Goal: Task Accomplishment & Management: Manage account settings

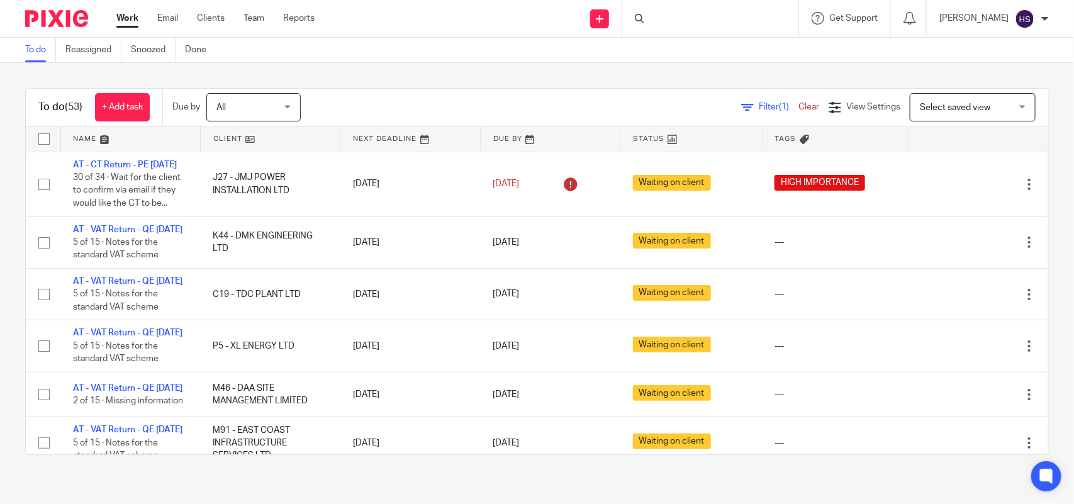
scroll to position [1055, 0]
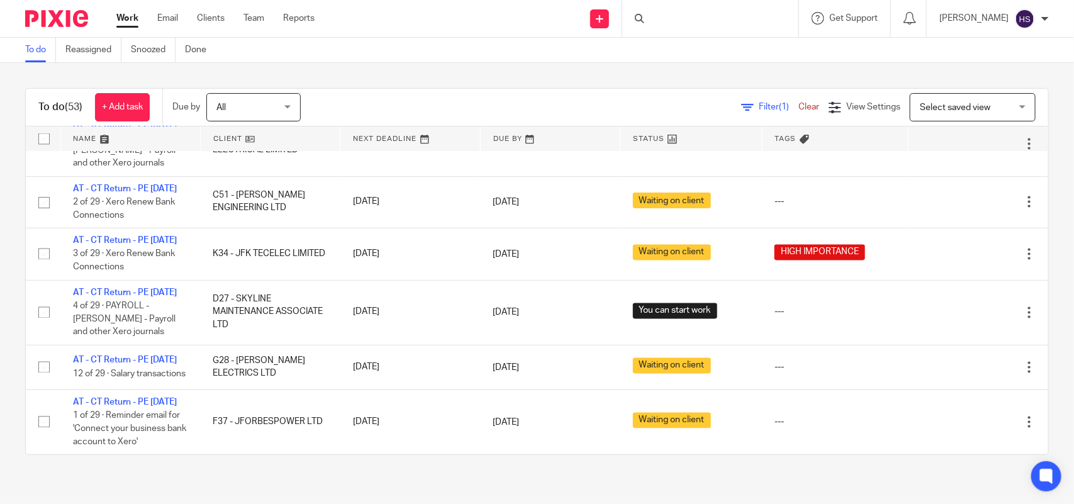
click at [129, 35] on link "AT - CT Return - PE 28-02-2025" at bounding box center [125, 30] width 104 height 9
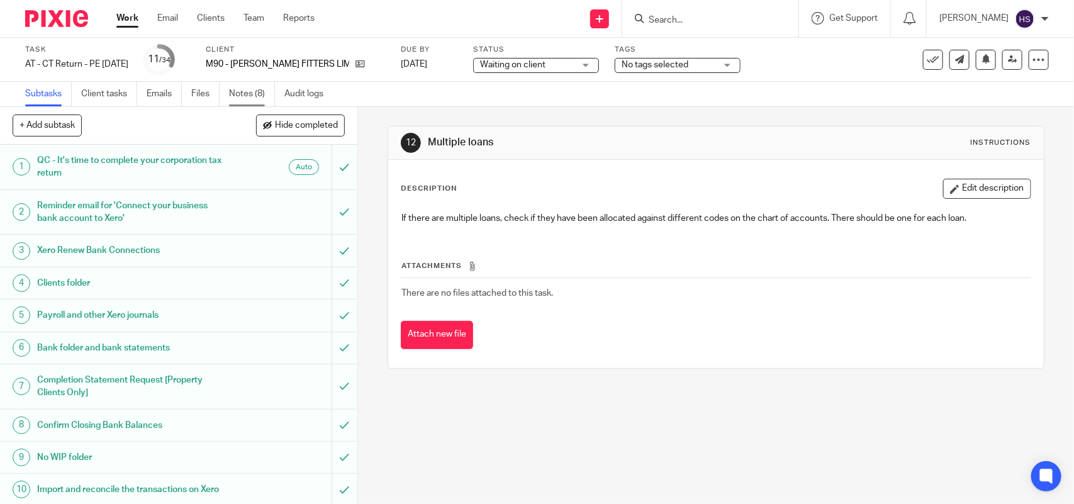
click at [250, 96] on link "Notes (8)" at bounding box center [252, 94] width 46 height 25
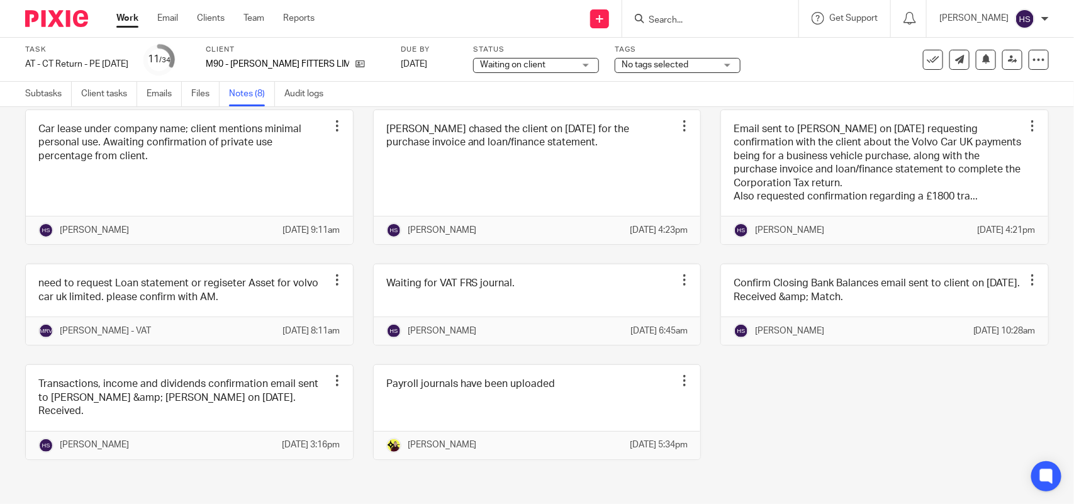
scroll to position [104, 0]
click at [842, 372] on div "Car lease under company name; client mentions minimal personal use. Awaiting co…" at bounding box center [527, 293] width 1043 height 369
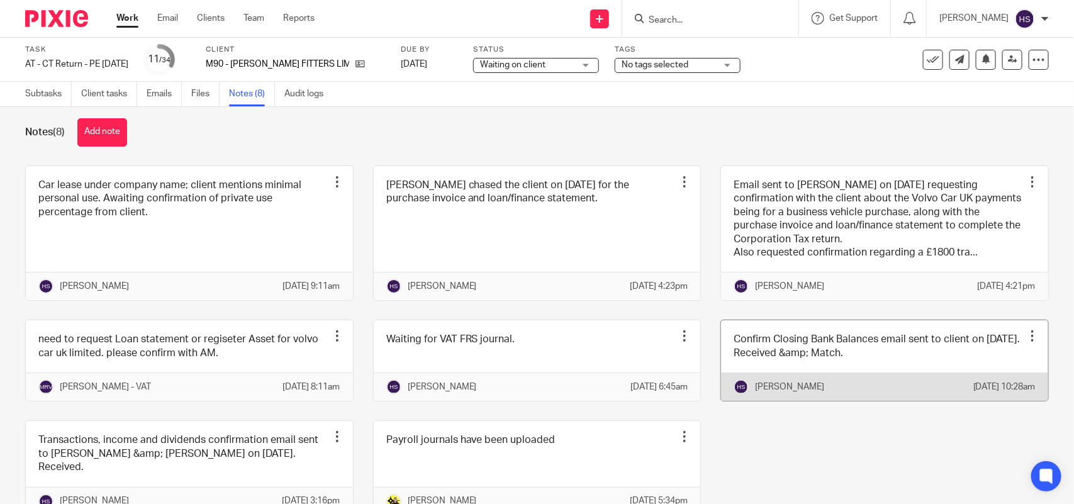
scroll to position [0, 0]
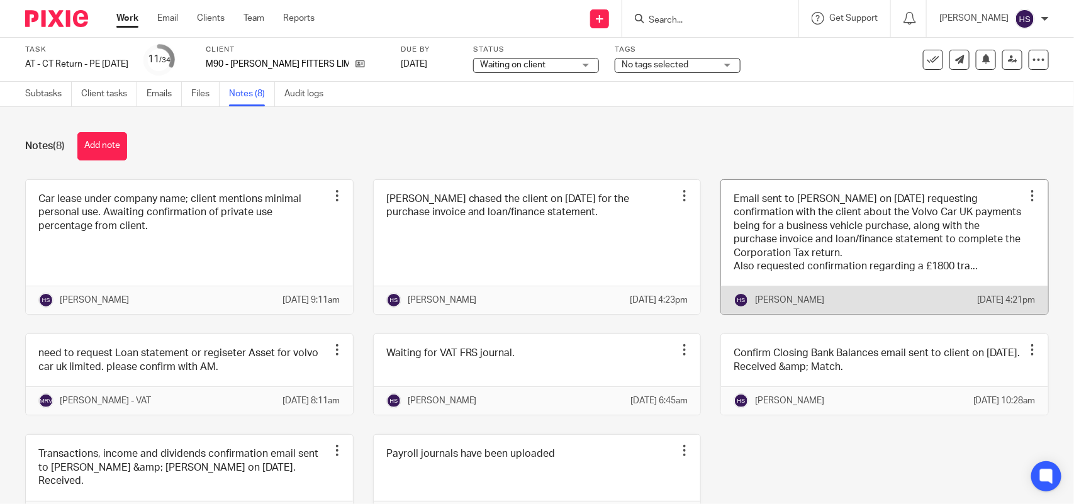
click at [905, 275] on link at bounding box center [884, 247] width 327 height 135
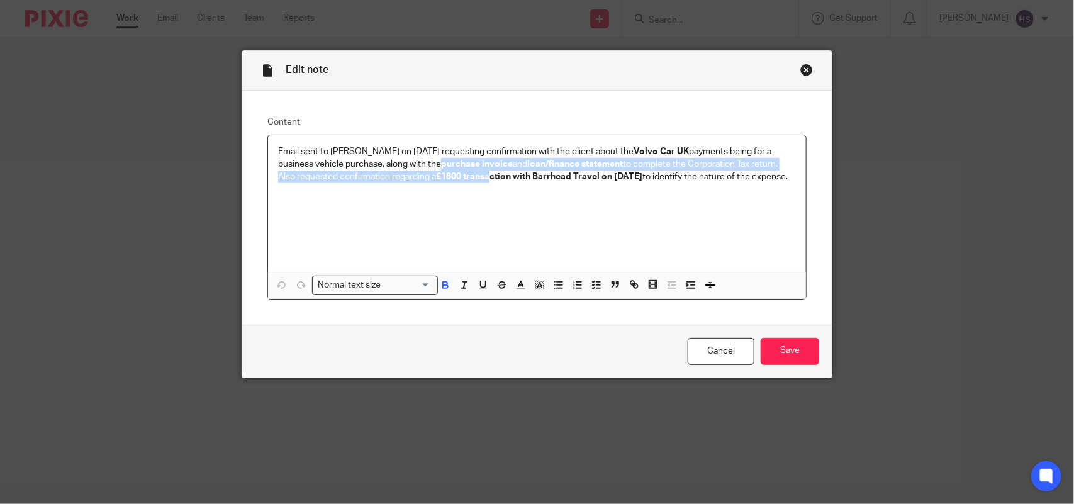
drag, startPoint x: 432, startPoint y: 168, endPoint x: 486, endPoint y: 177, distance: 54.3
click at [486, 177] on div "Email sent to Bobo Lee on 21.05.2025 requesting confirmation with the client ab…" at bounding box center [537, 203] width 538 height 136
click at [480, 179] on strong "£1800 transaction with Barrhead Travel on 10th June 2024" at bounding box center [539, 176] width 206 height 9
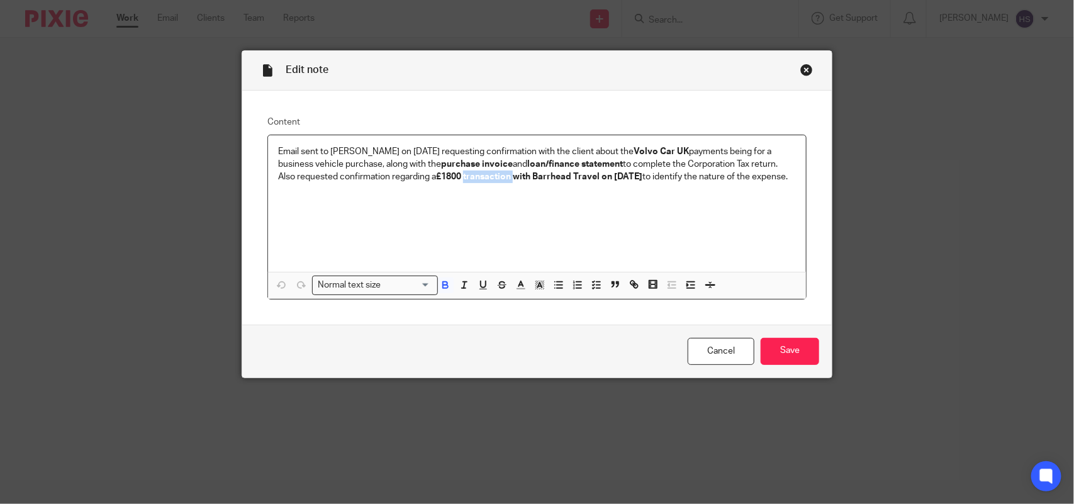
click at [480, 179] on strong "£1800 transaction with Barrhead Travel on 10th June 2024" at bounding box center [539, 176] width 206 height 9
click at [793, 72] on div "Edit note" at bounding box center [536, 71] width 589 height 40
click at [800, 70] on div "Close this dialog window" at bounding box center [806, 70] width 13 height 13
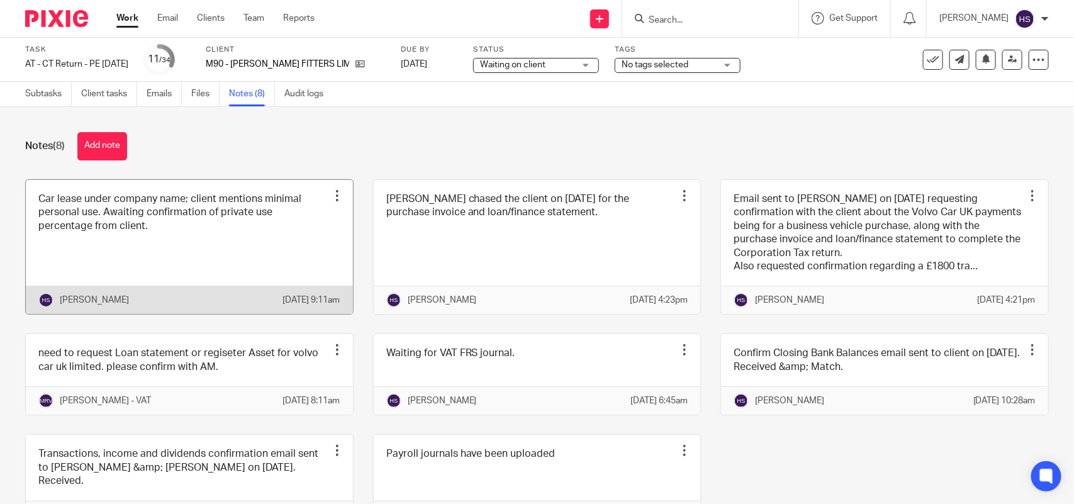
click at [237, 227] on link at bounding box center [189, 247] width 327 height 135
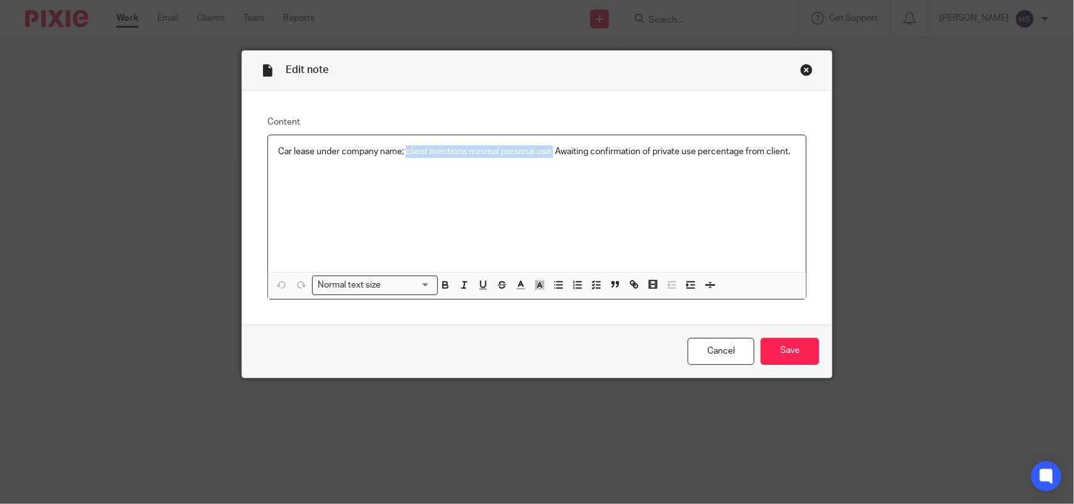
drag, startPoint x: 401, startPoint y: 149, endPoint x: 548, endPoint y: 149, distance: 147.8
click at [548, 149] on p "Car lease under company name; client mentions minimal personal use. Awaiting co…" at bounding box center [537, 151] width 518 height 13
click at [802, 65] on div "Close this dialog window" at bounding box center [806, 70] width 13 height 13
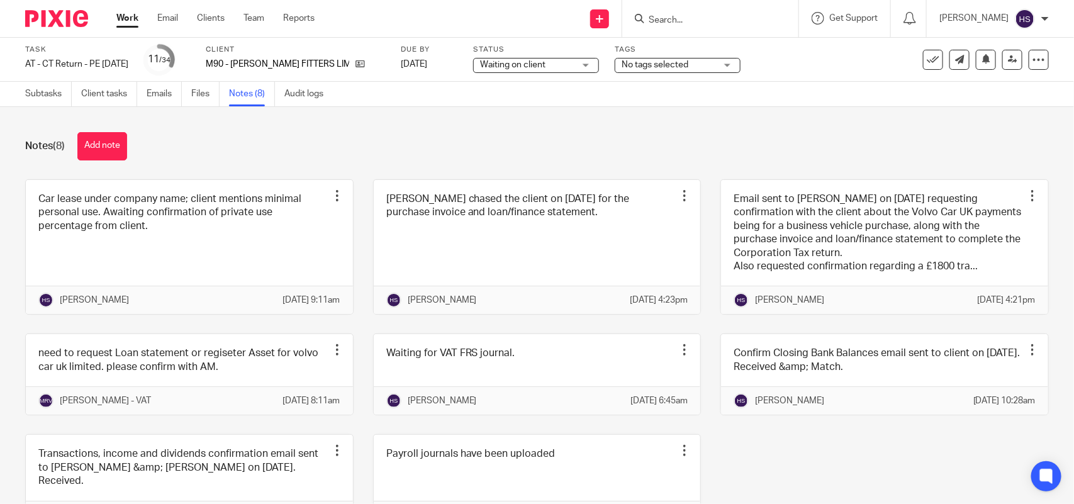
click at [529, 52] on label "Status" at bounding box center [536, 50] width 126 height 10
click at [524, 60] on span "Waiting on client" at bounding box center [512, 64] width 65 height 9
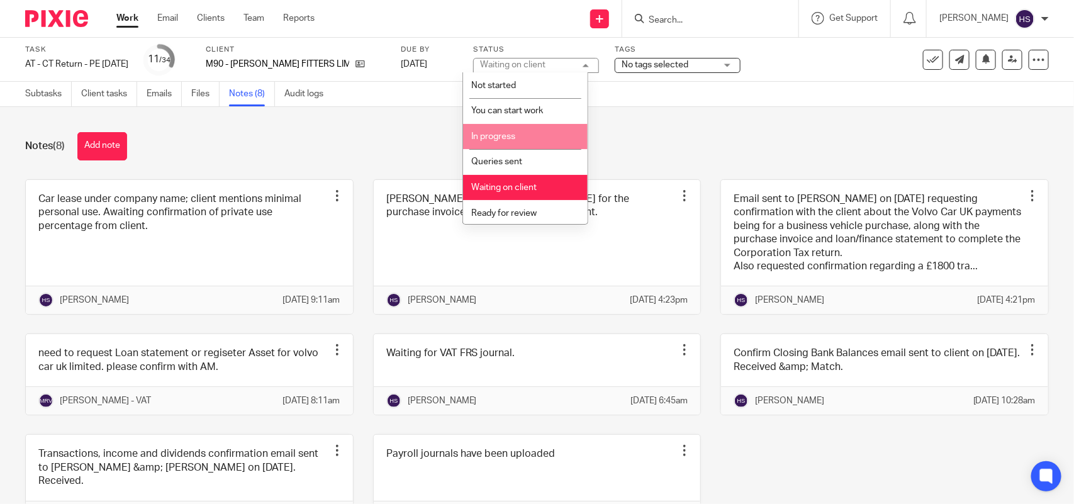
click at [519, 133] on li "In progress" at bounding box center [525, 137] width 125 height 26
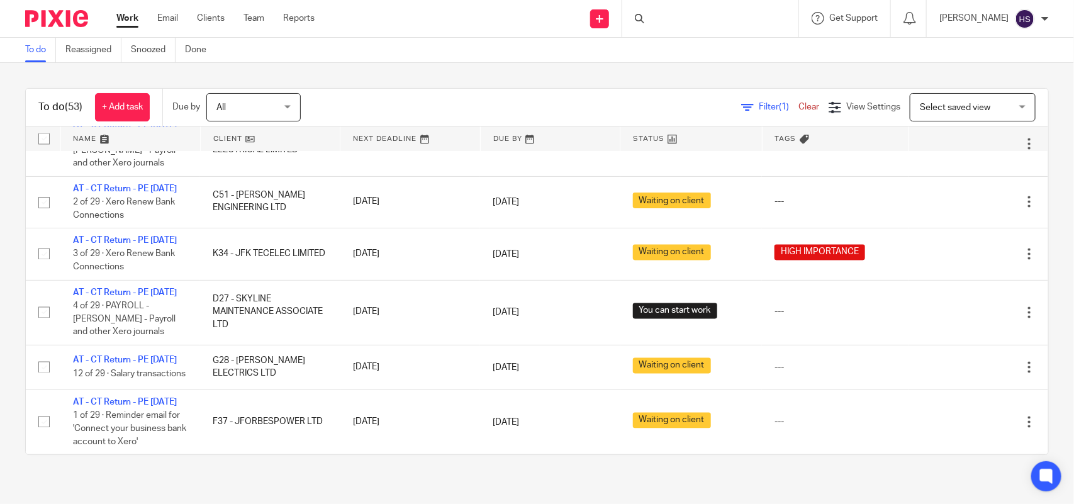
scroll to position [545, 0]
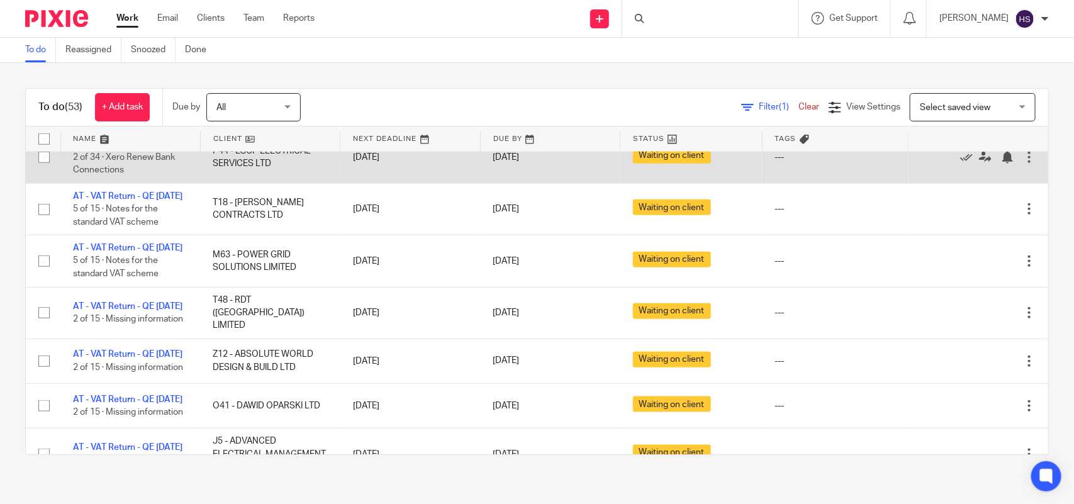
click at [117, 183] on td "AT - CT Return - PE 31-12-2024 2 of 34 · Xero Renew Bank Connections" at bounding box center [130, 157] width 140 height 52
click at [118, 148] on link "AT - CT Return - PE 31-12-2024" at bounding box center [125, 144] width 104 height 9
click at [152, 148] on link "AT - CT Return - PE [DATE]" at bounding box center [125, 144] width 104 height 9
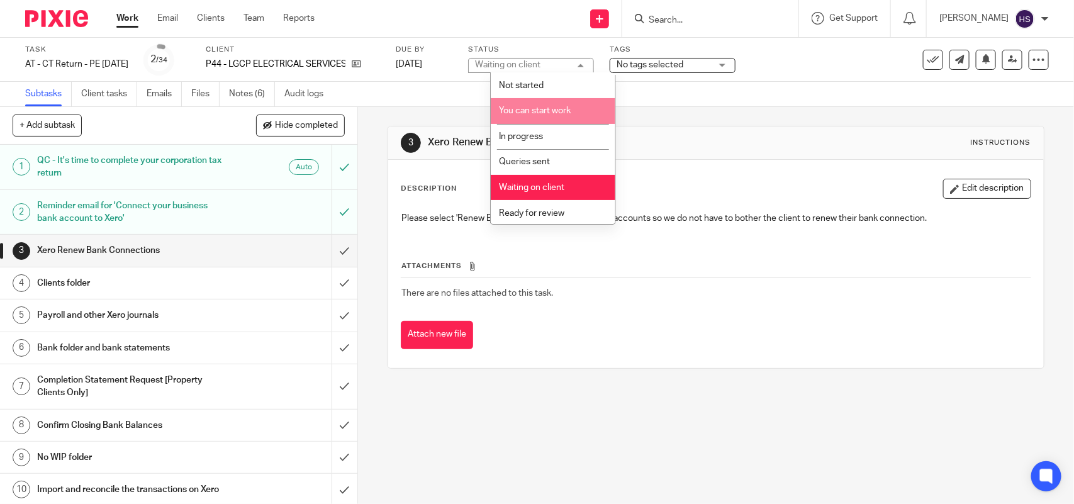
click at [542, 129] on li "In progress" at bounding box center [553, 137] width 125 height 26
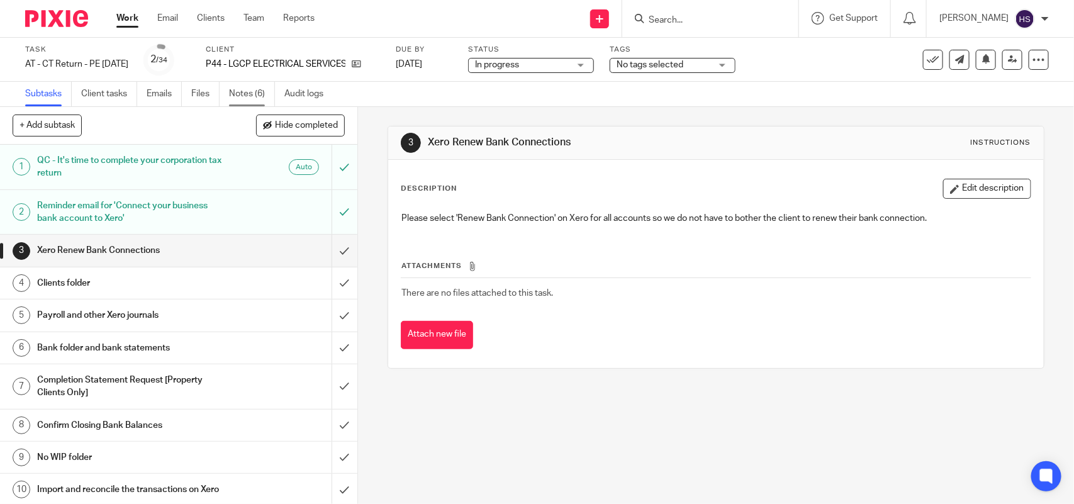
click at [248, 94] on link "Notes (6)" at bounding box center [252, 94] width 46 height 25
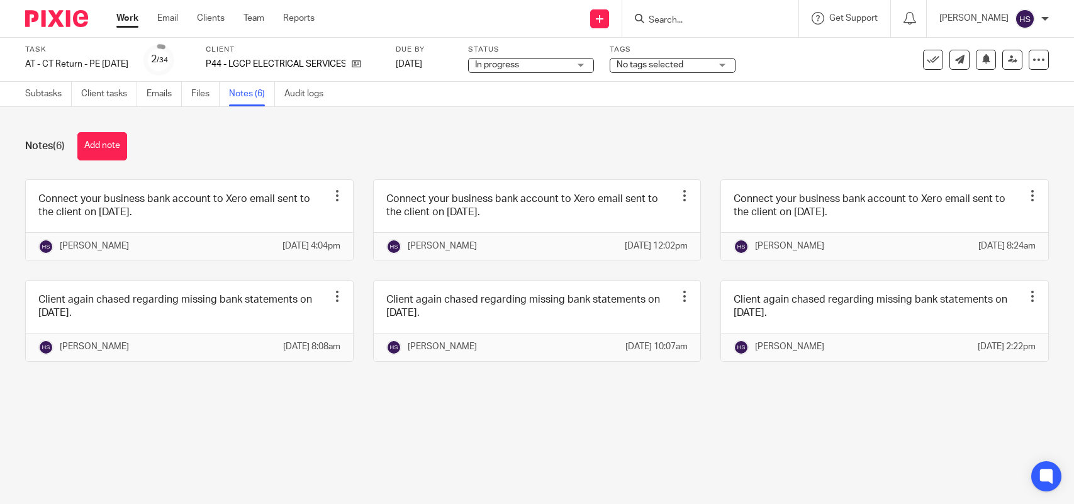
click at [151, 206] on link at bounding box center [189, 220] width 327 height 81
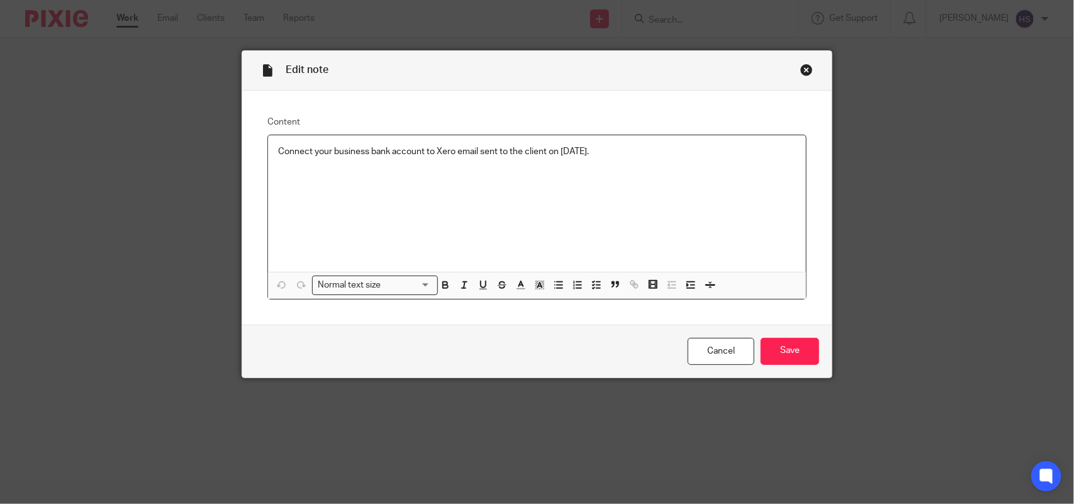
click at [717, 155] on p "Connect your business bank account to Xero email sent to the client on [DATE]." at bounding box center [537, 151] width 518 height 13
click at [784, 341] on input "Save" at bounding box center [789, 351] width 58 height 27
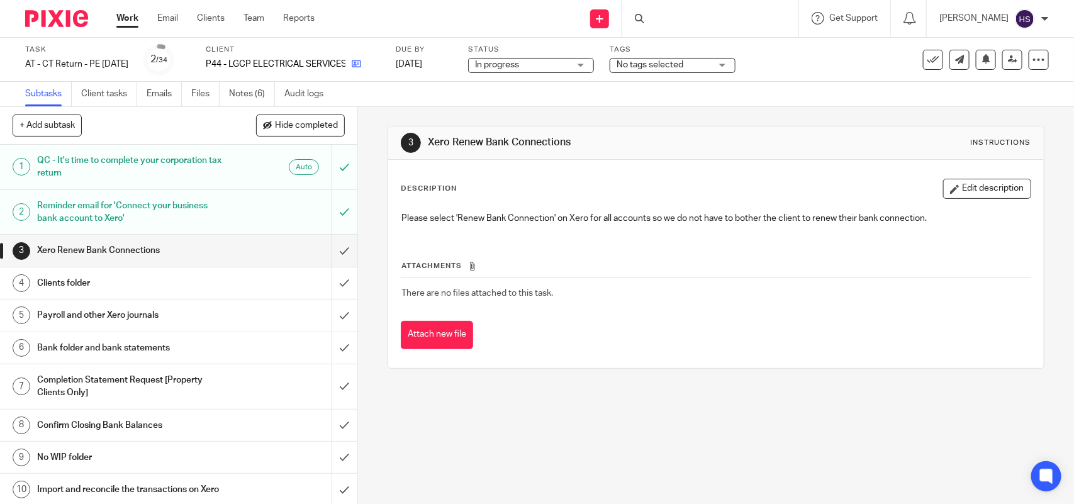
click at [361, 66] on link at bounding box center [353, 64] width 16 height 13
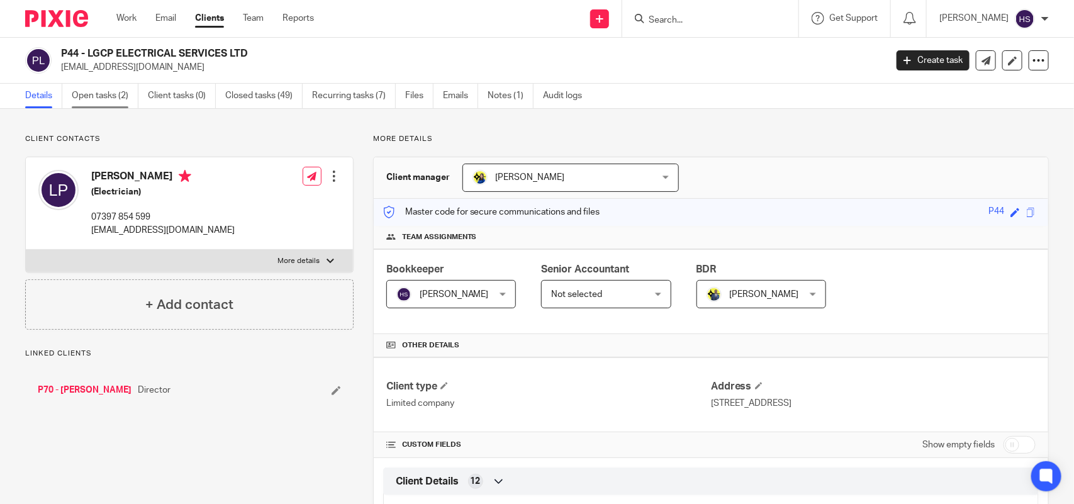
click at [79, 101] on link "Open tasks (2)" at bounding box center [105, 96] width 67 height 25
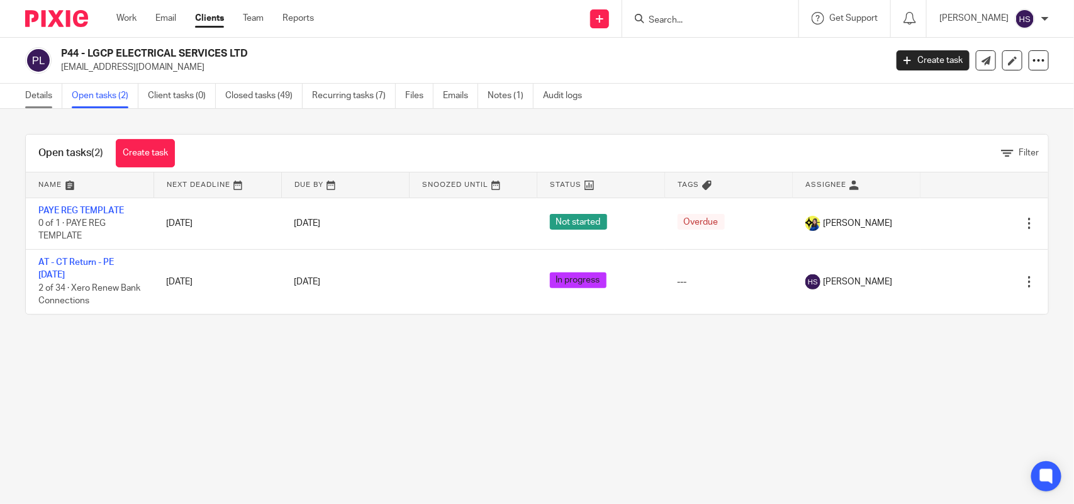
click at [36, 92] on link "Details" at bounding box center [43, 96] width 37 height 25
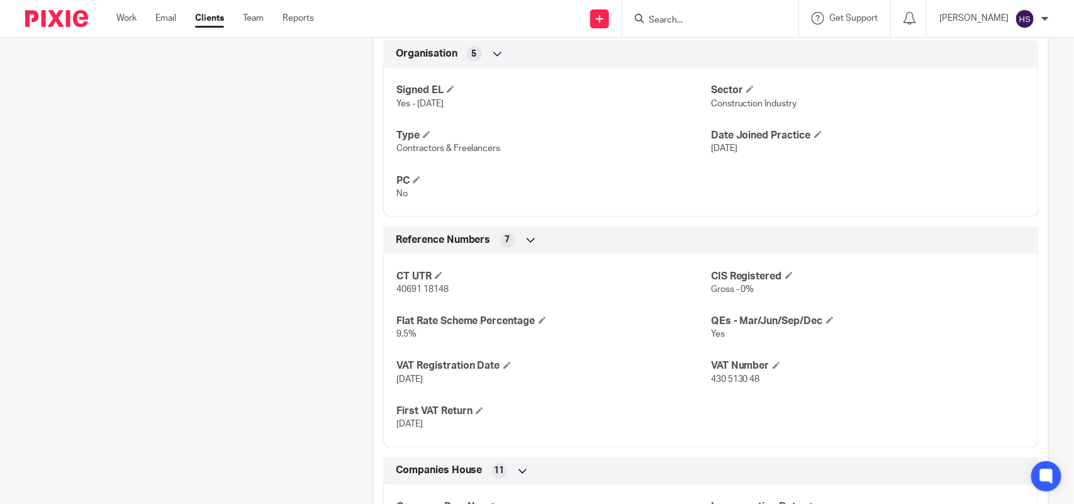
scroll to position [891, 0]
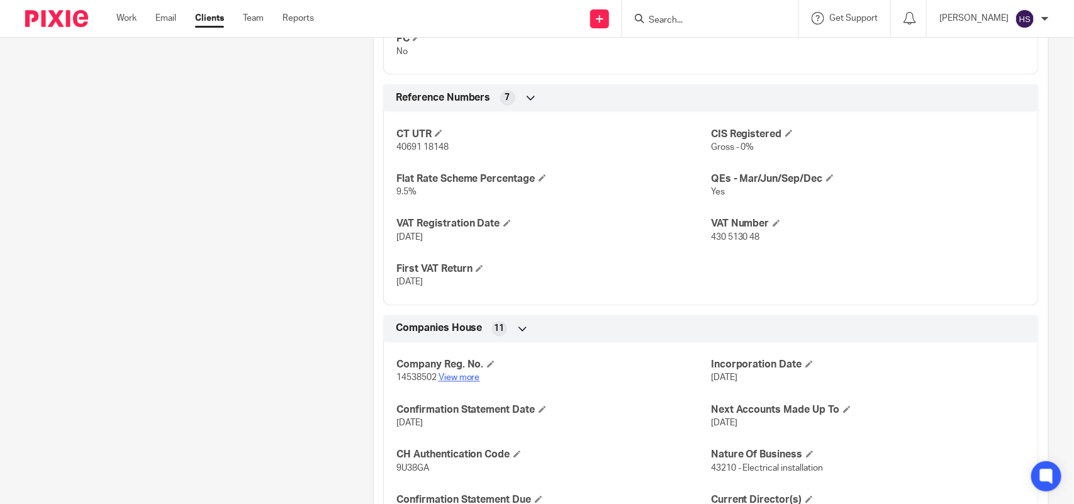
click at [461, 376] on link "View more" at bounding box center [459, 378] width 42 height 9
